Goal: Task Accomplishment & Management: Manage account settings

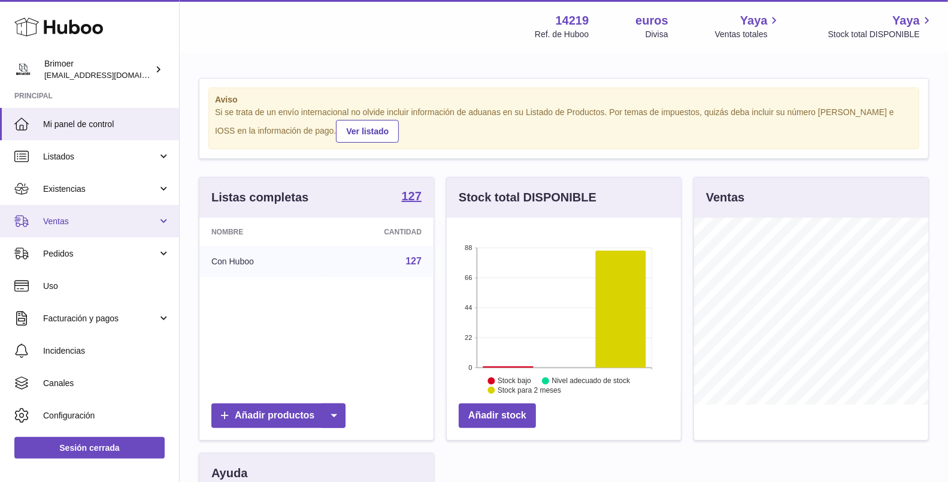
scroll to position [598807, 598759]
click at [114, 222] on span "Ventas" at bounding box center [100, 221] width 114 height 11
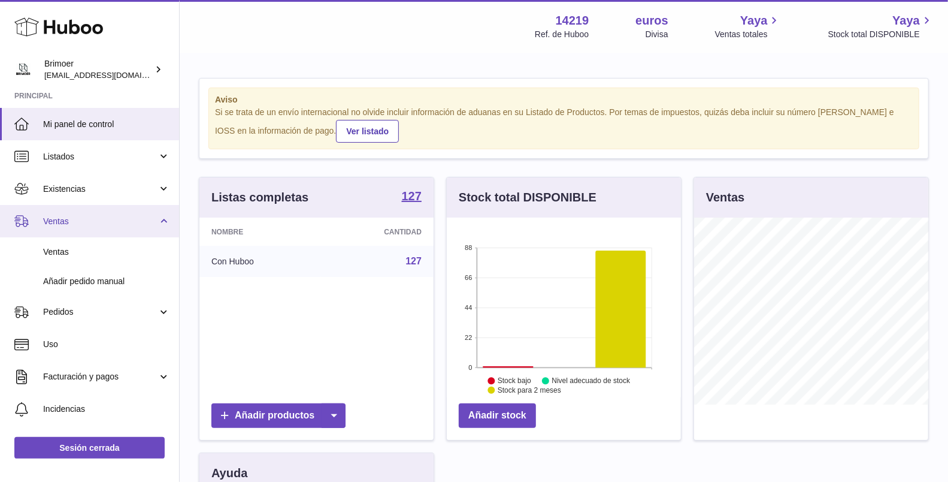
click at [110, 228] on link "Ventas" at bounding box center [89, 221] width 179 height 32
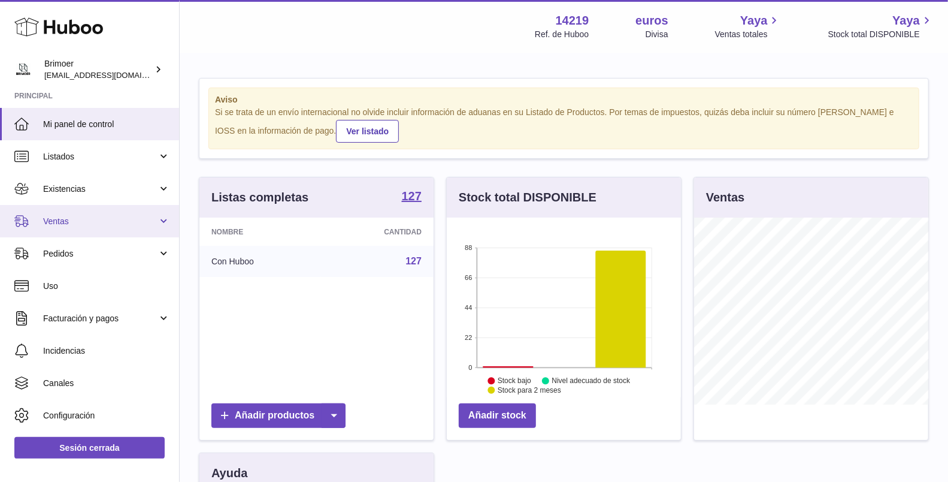
click at [110, 228] on link "Ventas" at bounding box center [89, 221] width 179 height 32
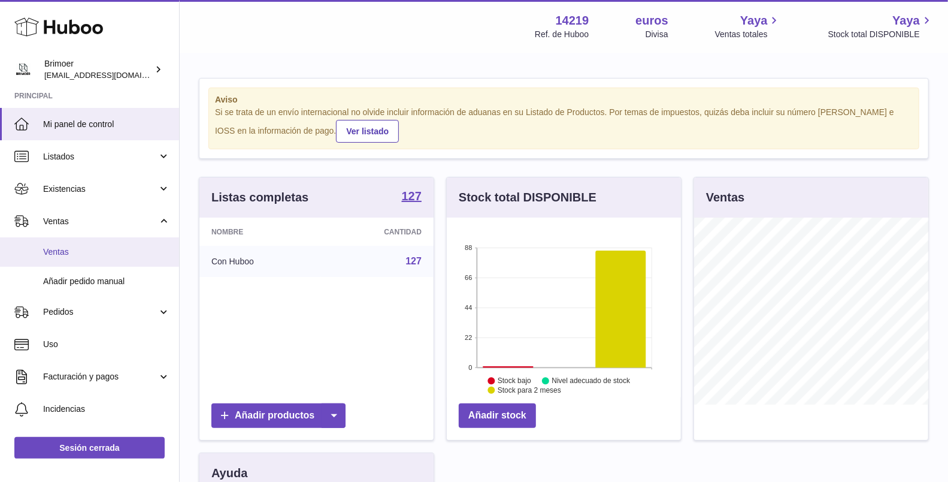
click at [88, 248] on span "Ventas" at bounding box center [106, 251] width 127 height 11
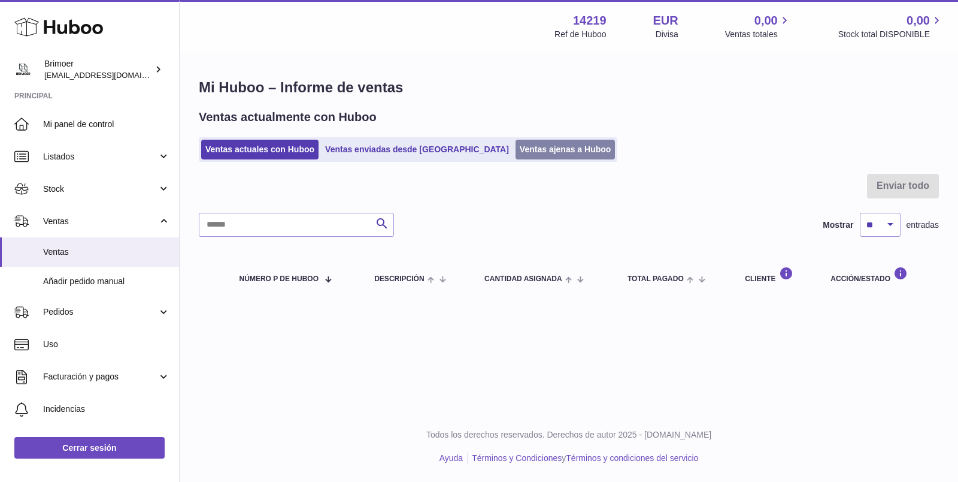
click at [516, 140] on link "Ventas ajenas a Huboo" at bounding box center [566, 150] width 100 height 20
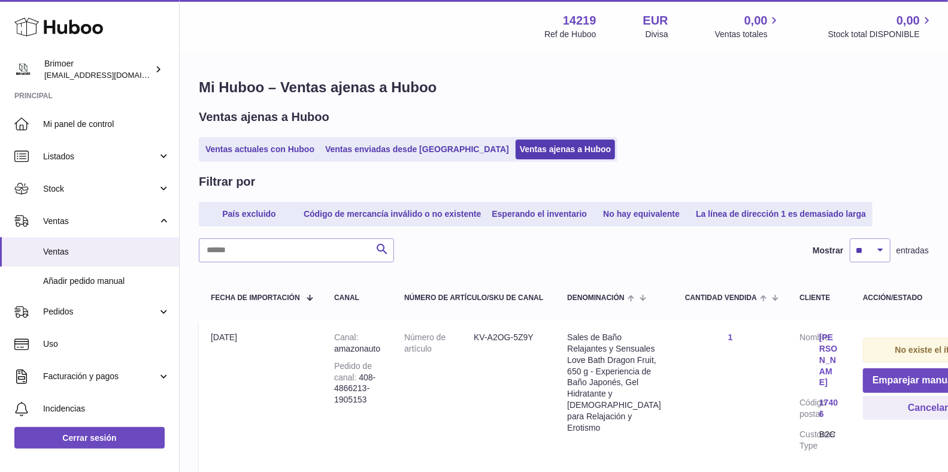
scroll to position [237, 0]
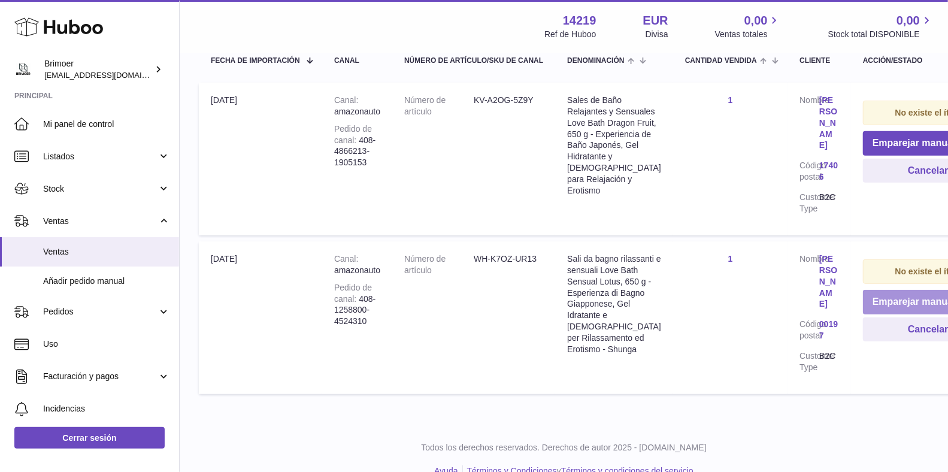
click at [904, 290] on button "Emparejar manualmente" at bounding box center [928, 302] width 131 height 25
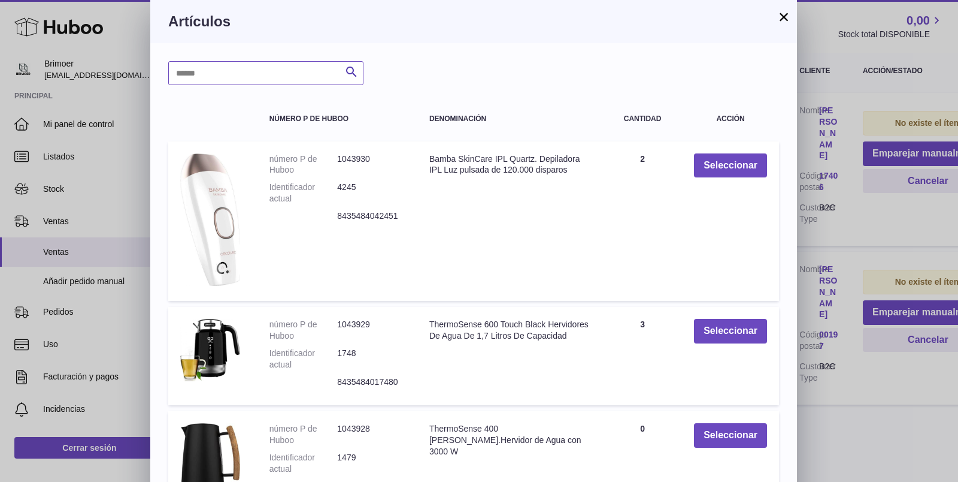
click at [220, 67] on input "text" at bounding box center [265, 73] width 195 height 24
type input "*****"
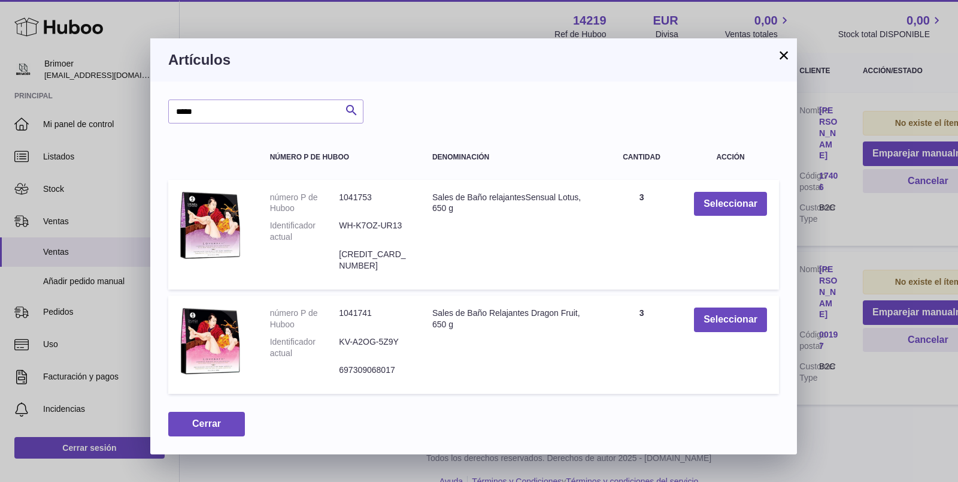
click at [779, 51] on button "×" at bounding box center [784, 55] width 14 height 14
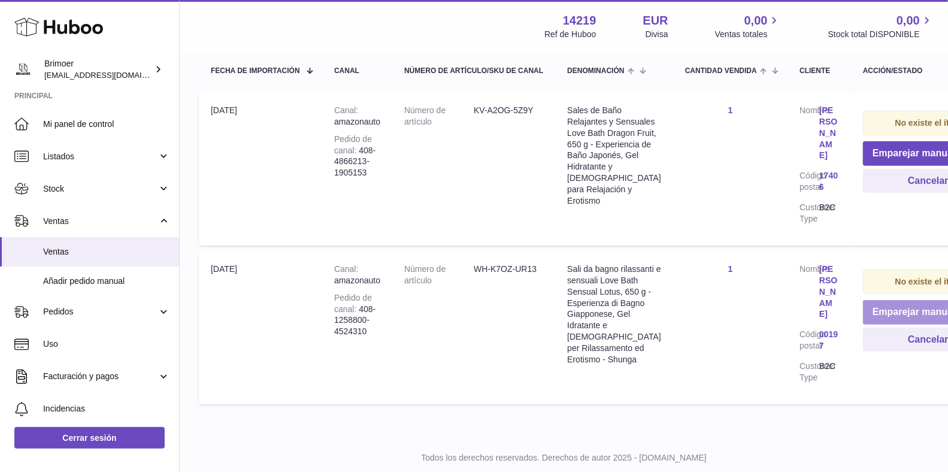
click at [897, 300] on button "Emparejar manualmente" at bounding box center [928, 312] width 131 height 25
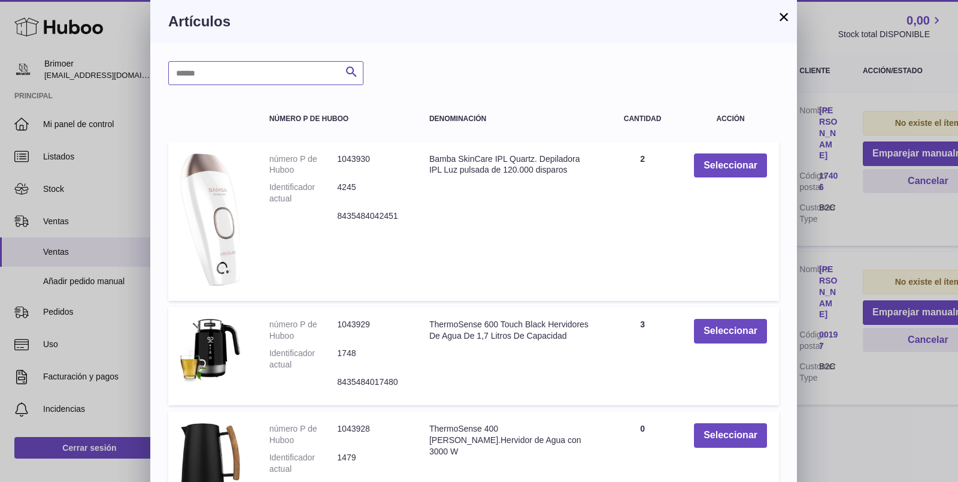
click at [205, 79] on input "text" at bounding box center [265, 73] width 195 height 24
type input "*****"
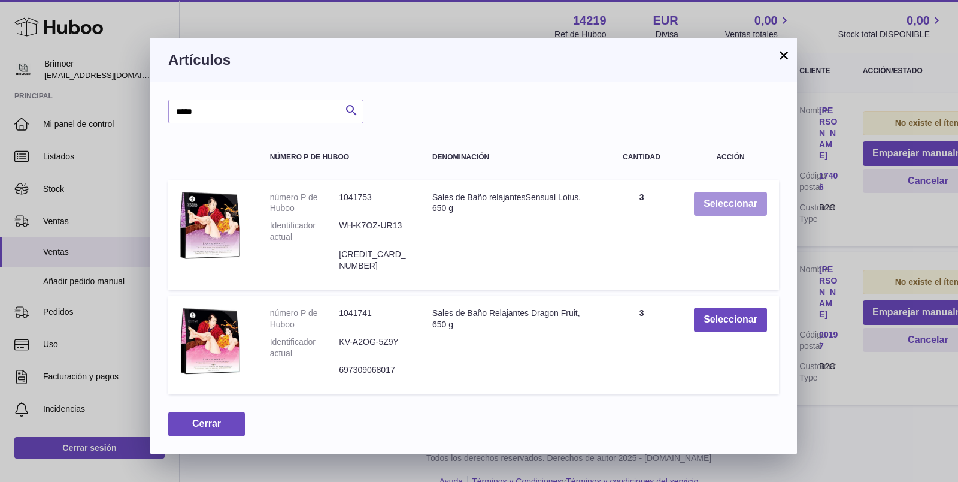
click at [709, 206] on button "Seleccionar" at bounding box center [730, 204] width 73 height 25
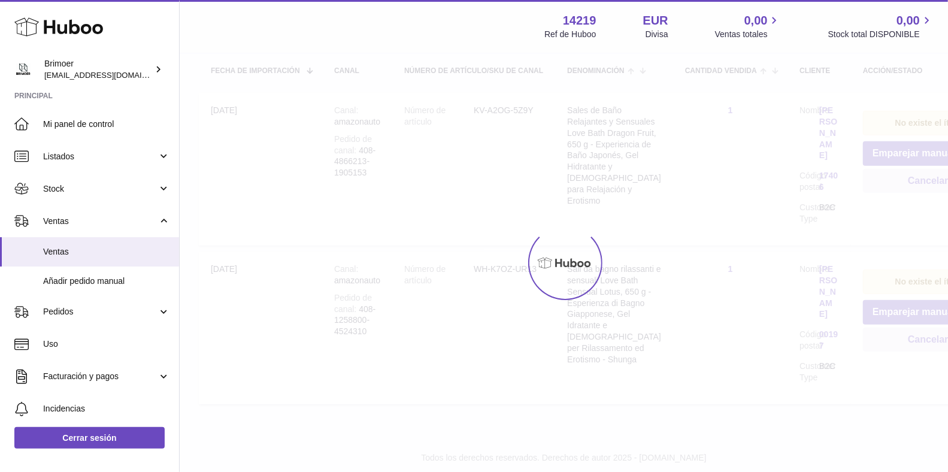
scroll to position [90, 0]
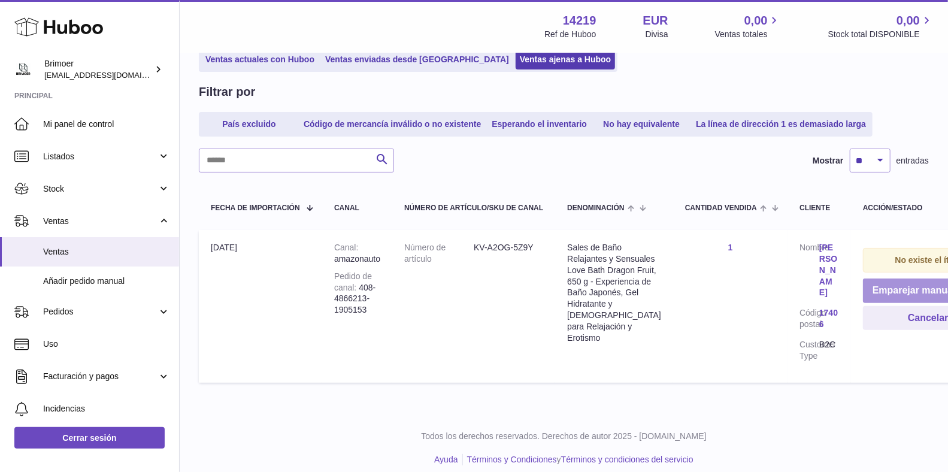
click at [902, 289] on button "Emparejar manualmente" at bounding box center [928, 291] width 131 height 25
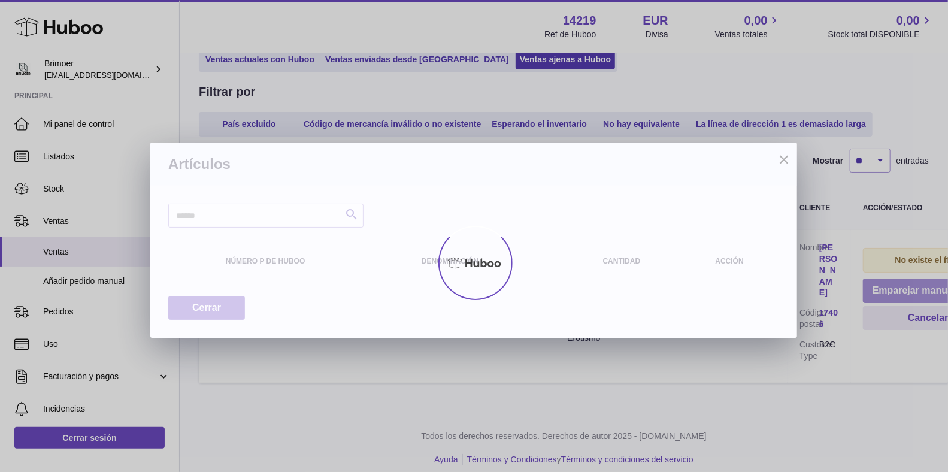
scroll to position [80, 0]
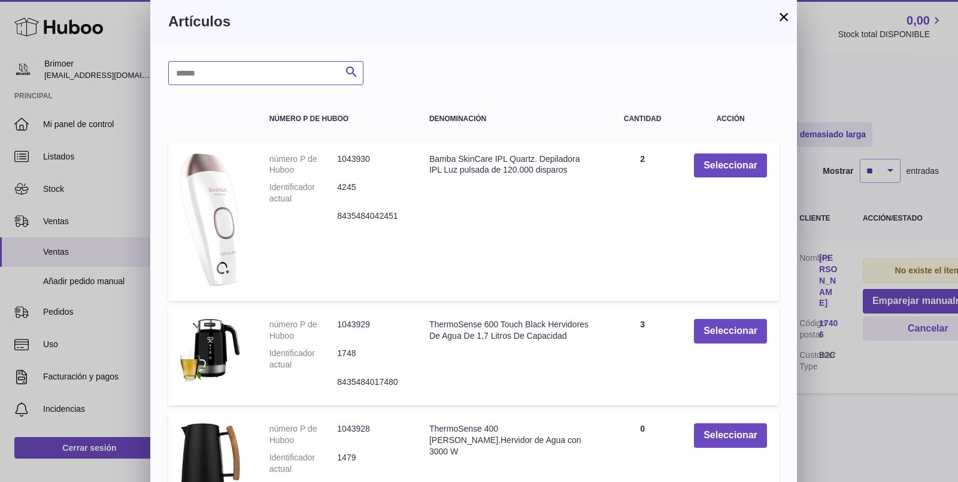
click at [257, 75] on input "text" at bounding box center [265, 73] width 195 height 24
type input "*****"
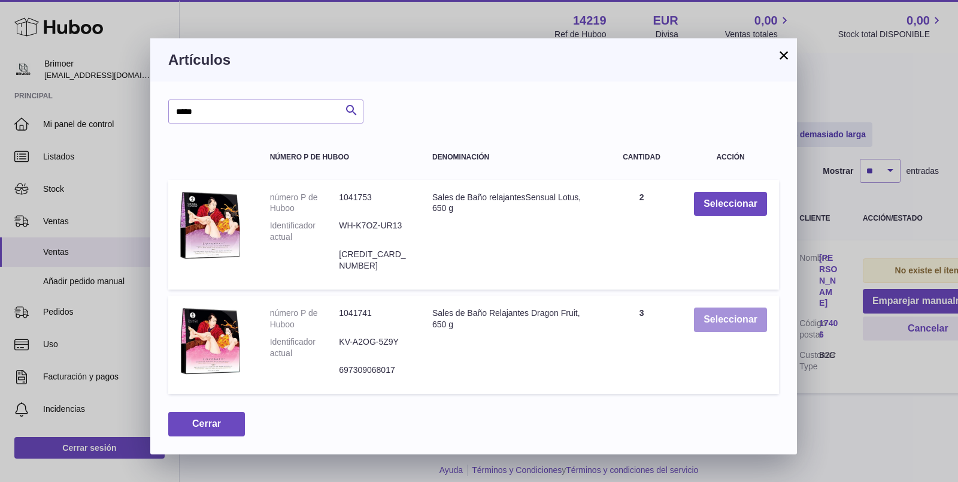
click at [713, 307] on button "Seleccionar" at bounding box center [730, 319] width 73 height 25
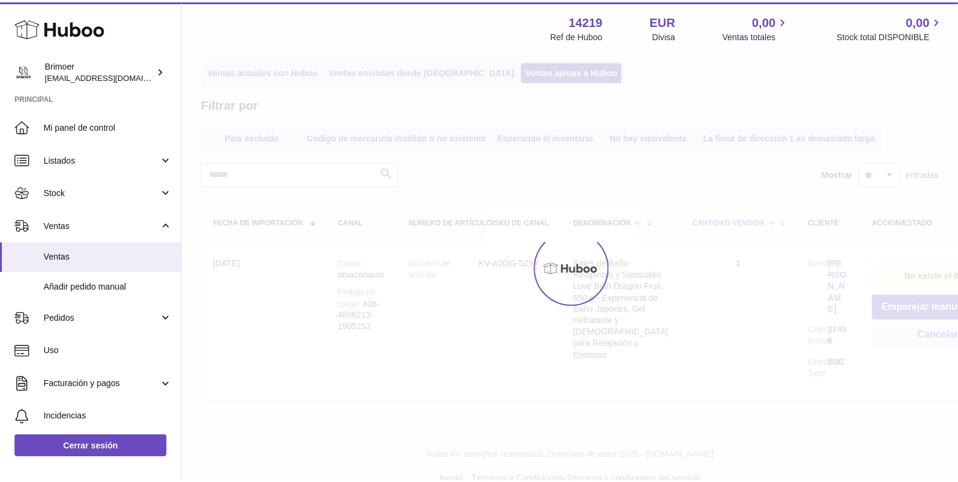
scroll to position [0, 0]
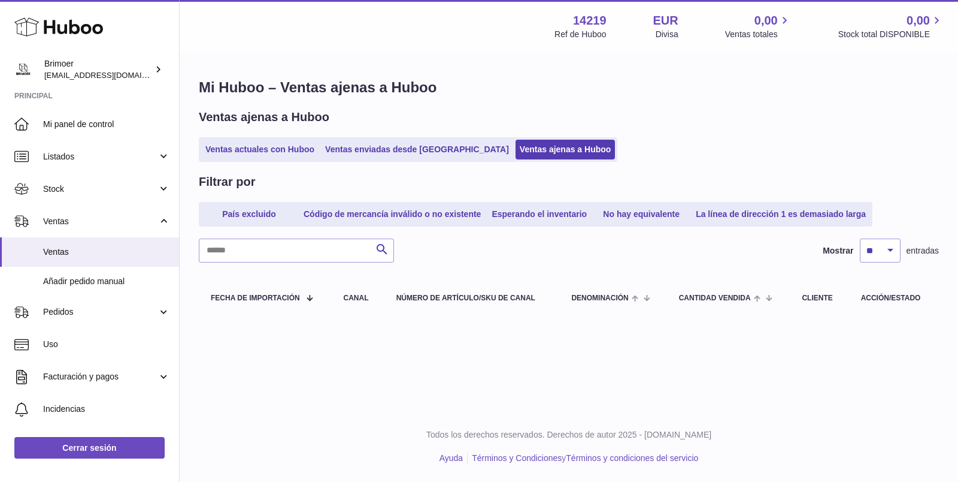
drag, startPoint x: 797, startPoint y: 171, endPoint x: 788, endPoint y: 173, distance: 9.7
click at [796, 172] on div "Mi Huboo – Ventas ajenas a Huboo Ventas ajenas a Huboo Ventas actuales con Hubo…" at bounding box center [569, 199] width 779 height 290
click at [238, 149] on link "Ventas actuales con Huboo" at bounding box center [259, 150] width 117 height 20
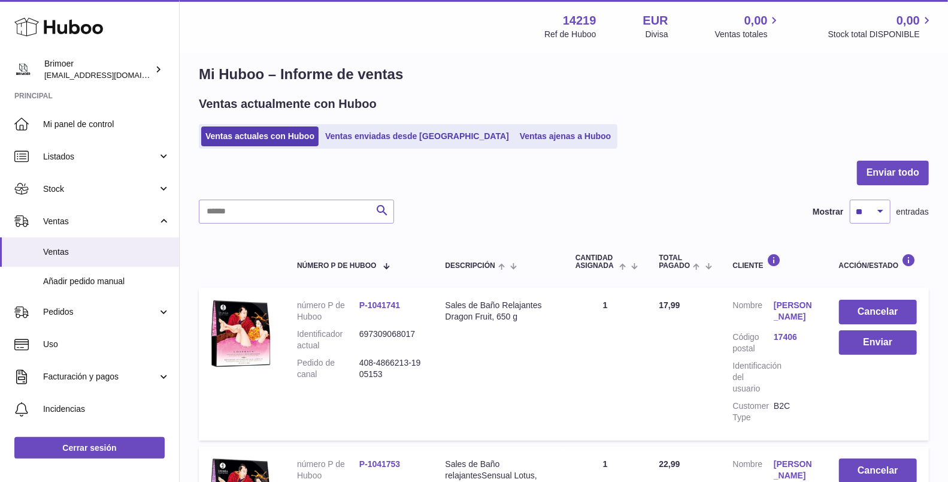
scroll to position [123, 0]
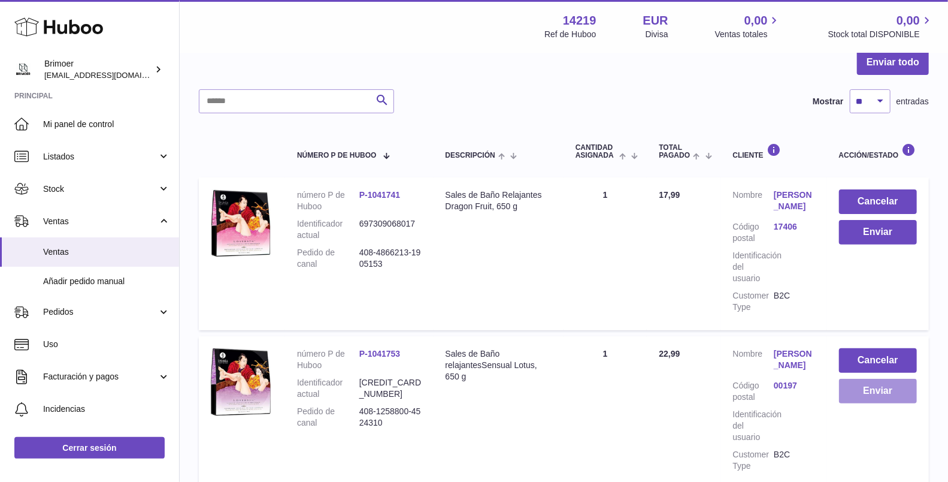
click at [877, 394] on button "Enviar" at bounding box center [878, 391] width 78 height 25
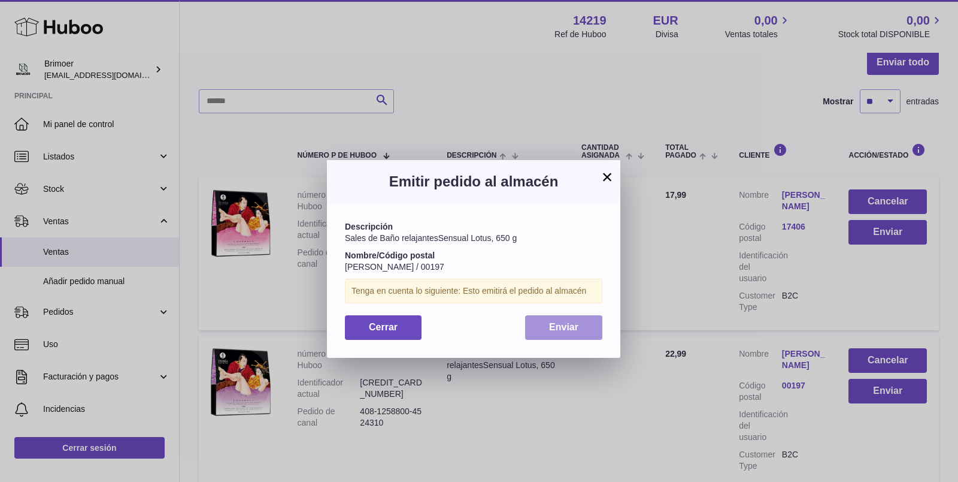
click at [574, 329] on span "Enviar" at bounding box center [563, 327] width 29 height 10
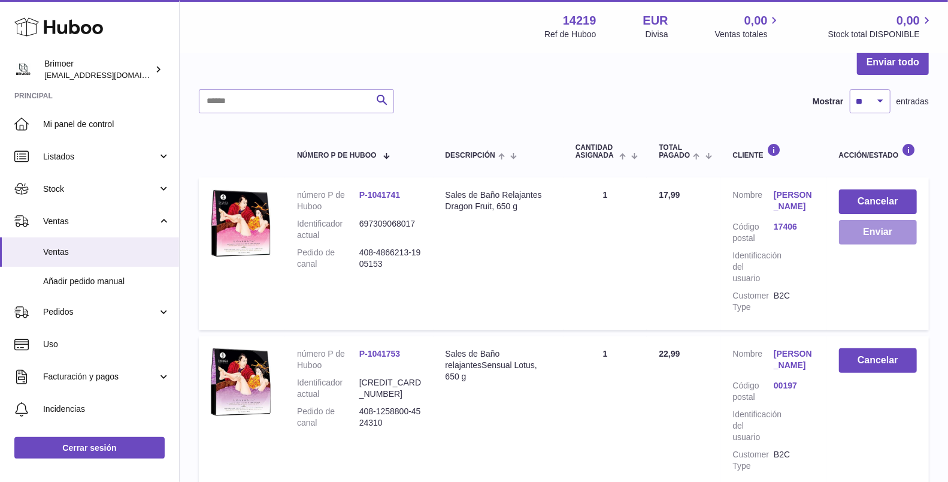
click at [861, 229] on button "Enviar" at bounding box center [878, 232] width 78 height 25
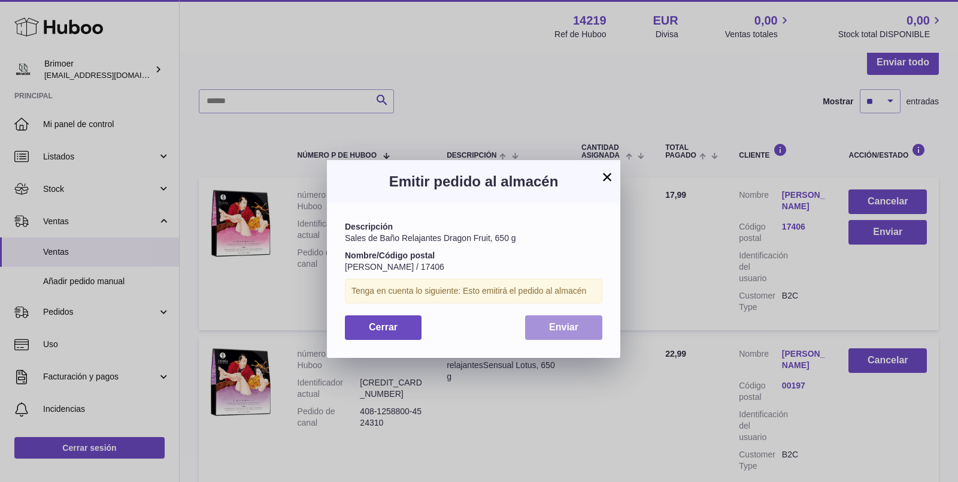
click at [549, 333] on button "Enviar" at bounding box center [563, 327] width 77 height 25
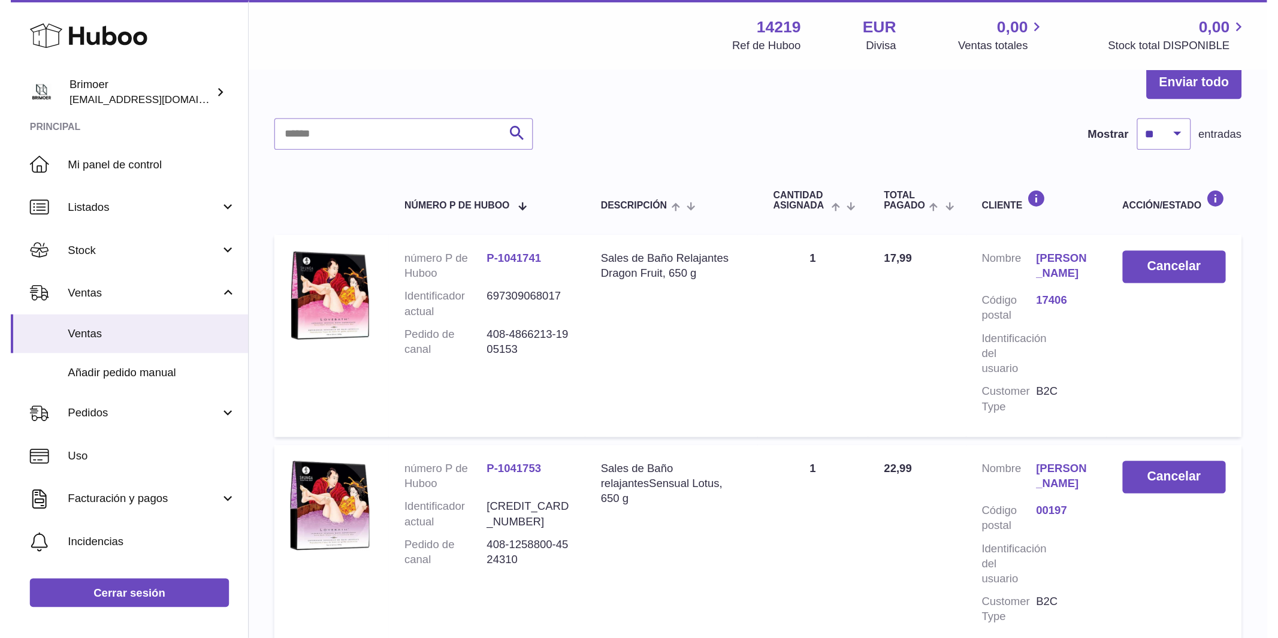
scroll to position [0, 0]
